Goal: Navigation & Orientation: Find specific page/section

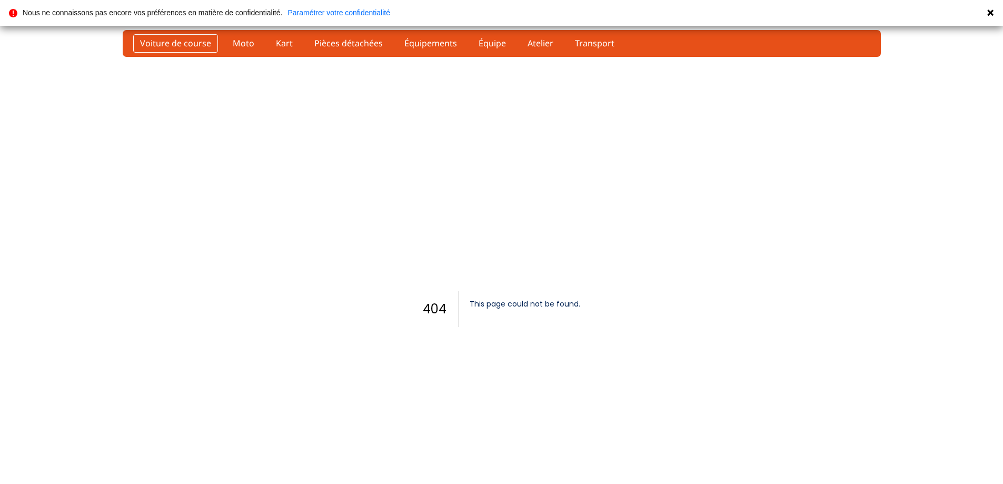
click at [187, 47] on link "Voiture de course" at bounding box center [175, 43] width 85 height 18
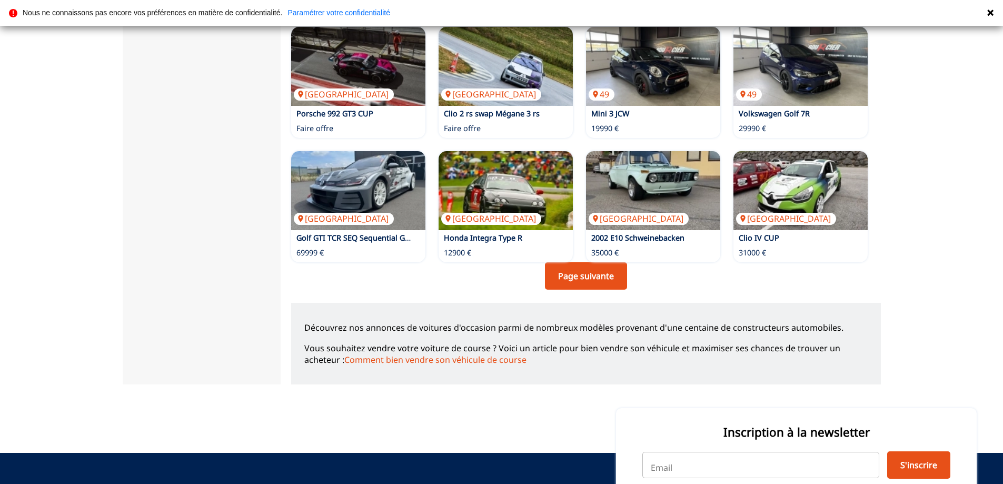
scroll to position [737, 0]
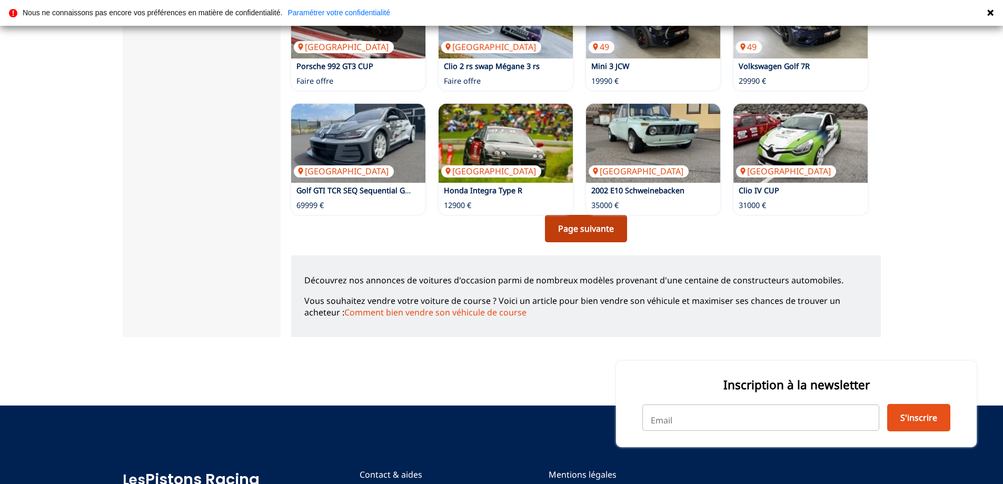
click at [593, 228] on link "Page suivante" at bounding box center [586, 228] width 82 height 27
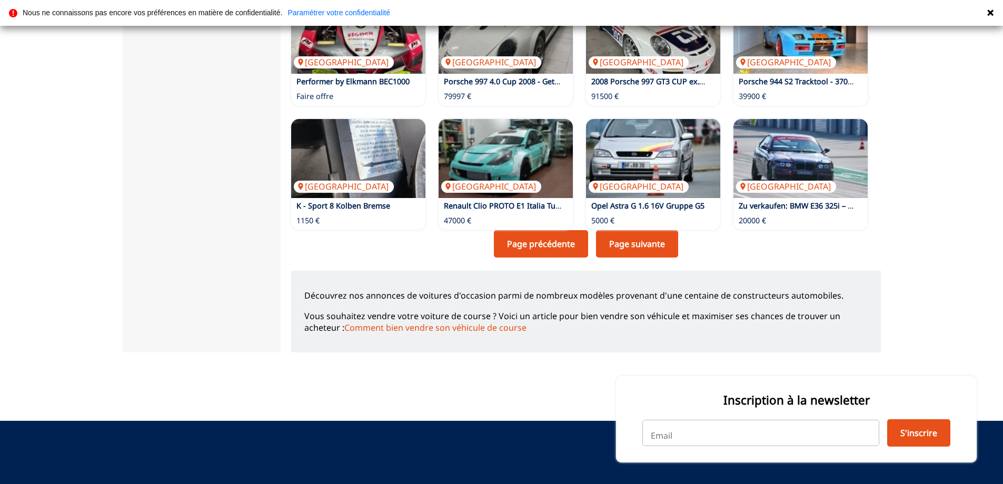
scroll to position [737, 0]
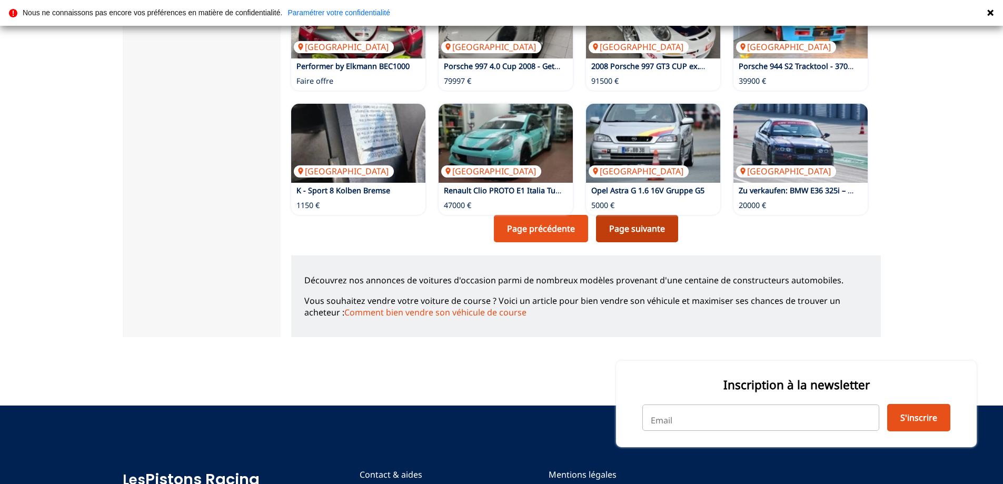
click at [632, 232] on link "Page suivante" at bounding box center [637, 228] width 82 height 27
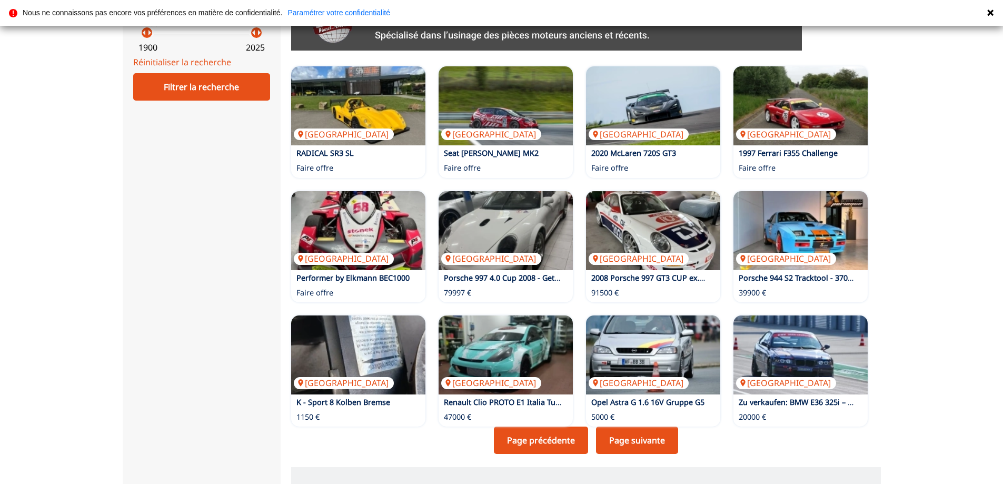
scroll to position [527, 0]
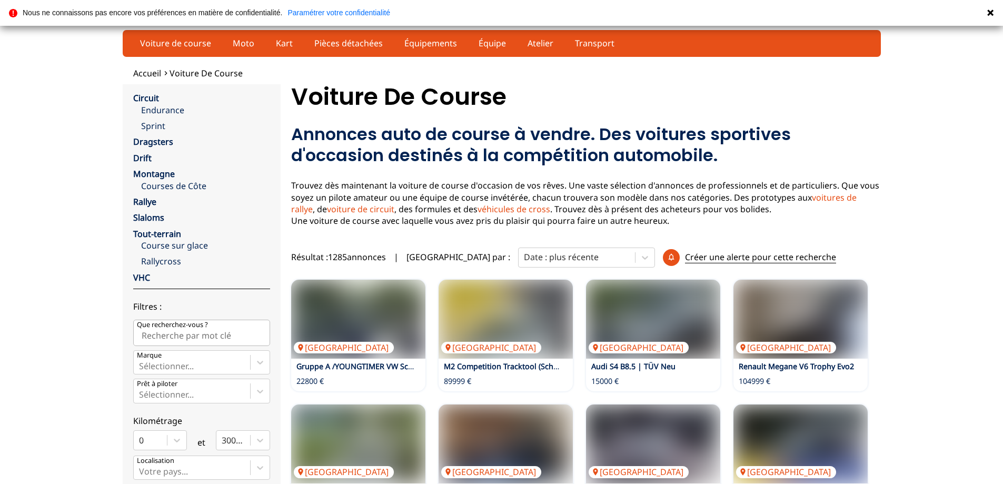
scroll to position [737, 0]
